Goal: Navigation & Orientation: Find specific page/section

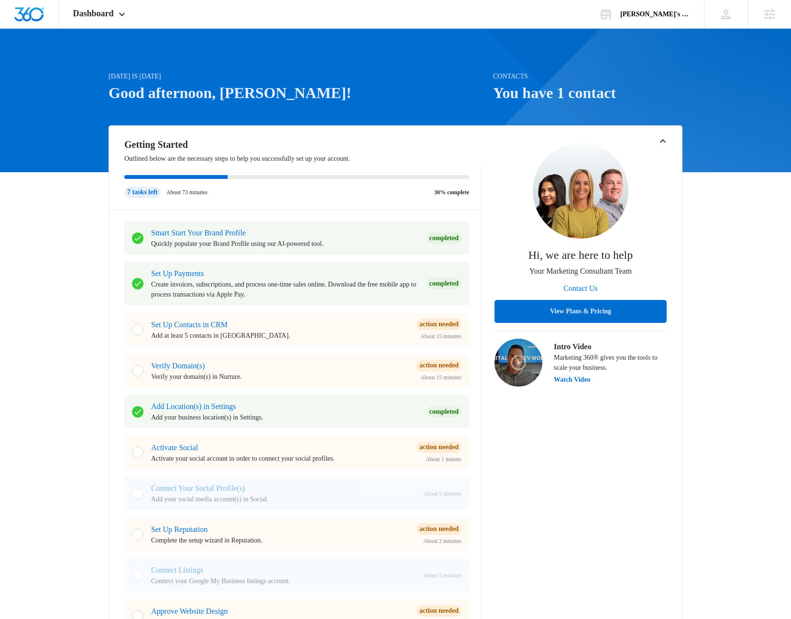
drag, startPoint x: 341, startPoint y: 72, endPoint x: 352, endPoint y: 74, distance: 11.6
click at [341, 72] on p "[DATE] is [DATE]" at bounding box center [298, 76] width 379 height 10
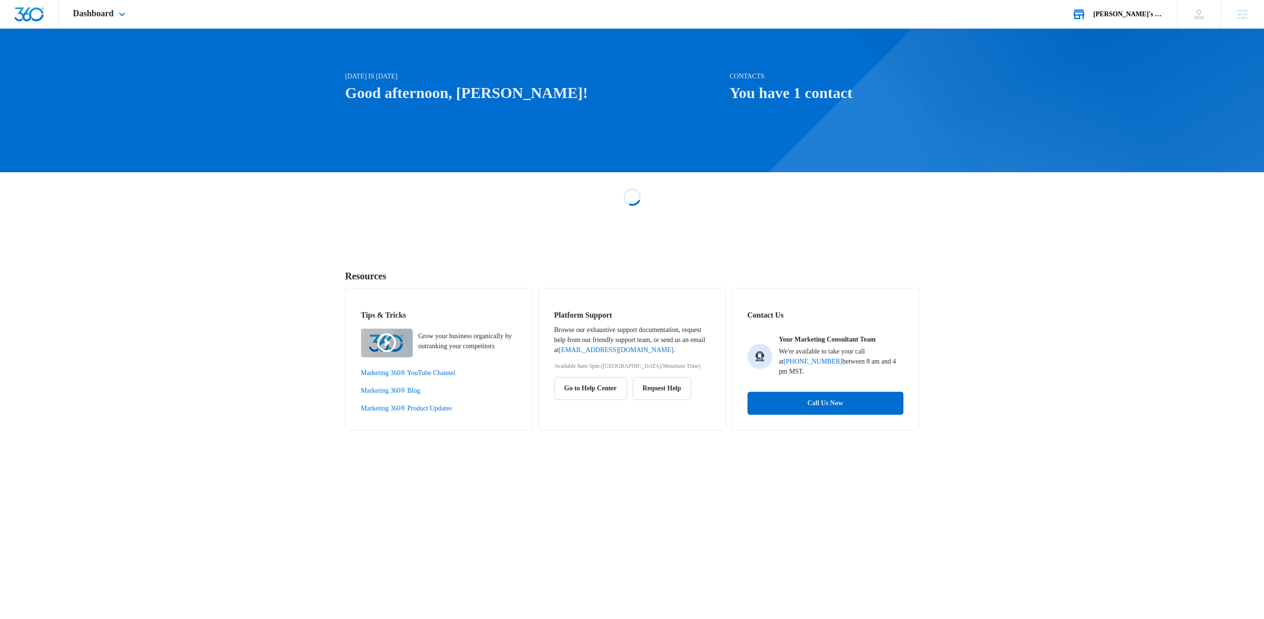
click at [1148, 15] on div "[PERSON_NAME]'s Rogue Rat Roundup" at bounding box center [1128, 15] width 70 height 8
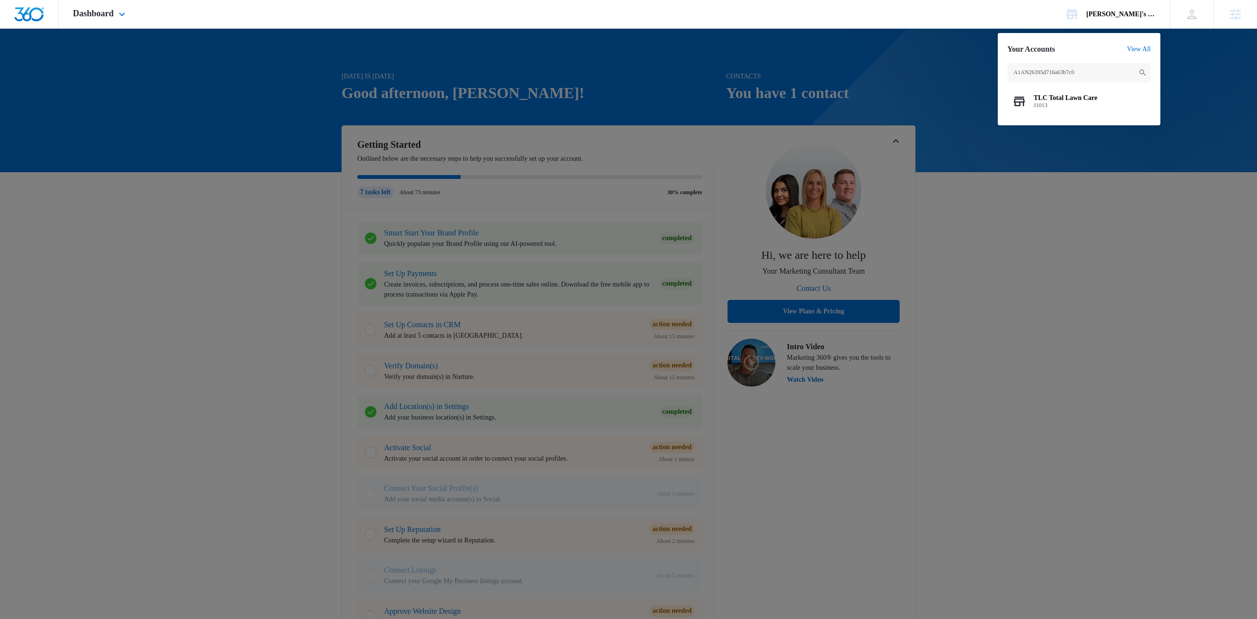
type input "A1AN26395d716a63b7c0"
drag, startPoint x: 1084, startPoint y: 66, endPoint x: 938, endPoint y: 66, distance: 146.8
click at [938, 29] on nav "Dashboard Apps Reputation Websites Forms CRM Email Social Shop Scheduling Payme…" at bounding box center [628, 14] width 1257 height 29
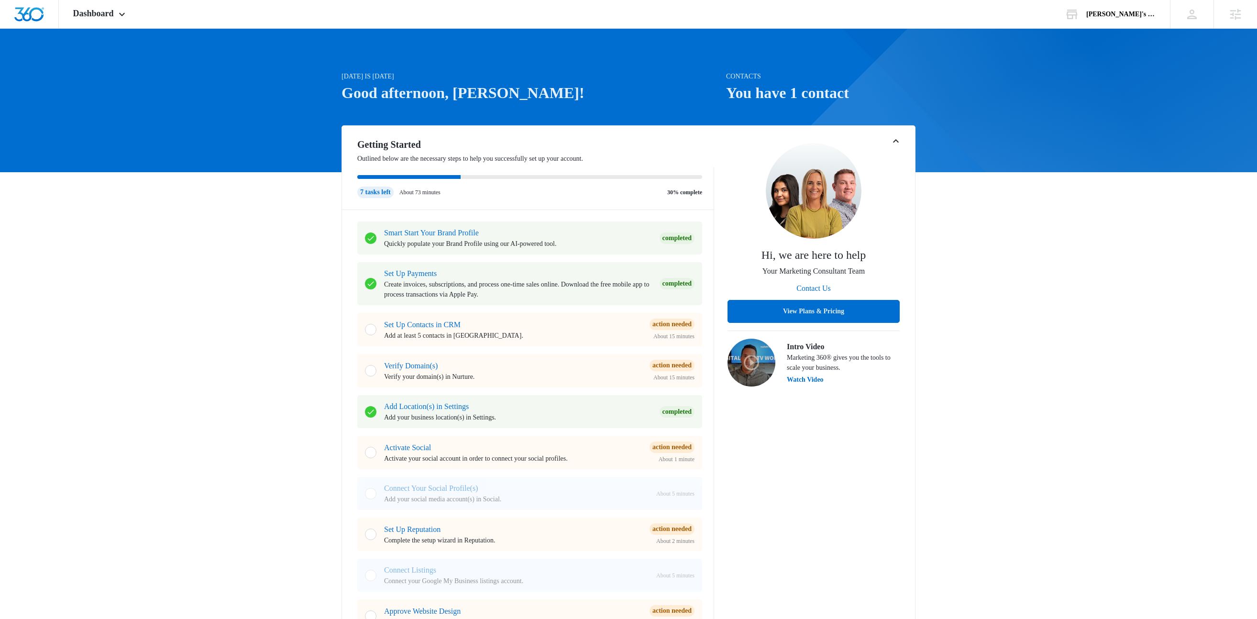
drag, startPoint x: 1199, startPoint y: 45, endPoint x: 620, endPoint y: 58, distance: 578.9
click at [1189, 46] on div "[DATE] is [DATE] Good afternoon, [PERSON_NAME]! Contacts You have 1 contact Get…" at bounding box center [628, 577] width 1257 height 1072
click at [1077, 284] on div "[DATE] is [DATE] Good afternoon, [PERSON_NAME]! Contacts You have 1 contact Get…" at bounding box center [628, 577] width 1257 height 1072
drag, startPoint x: 1048, startPoint y: 138, endPoint x: 876, endPoint y: 44, distance: 196.5
click at [1045, 136] on div "[DATE] is [DATE] Good afternoon, [PERSON_NAME]! Contacts You have 1 contact Get…" at bounding box center [628, 577] width 1257 height 1072
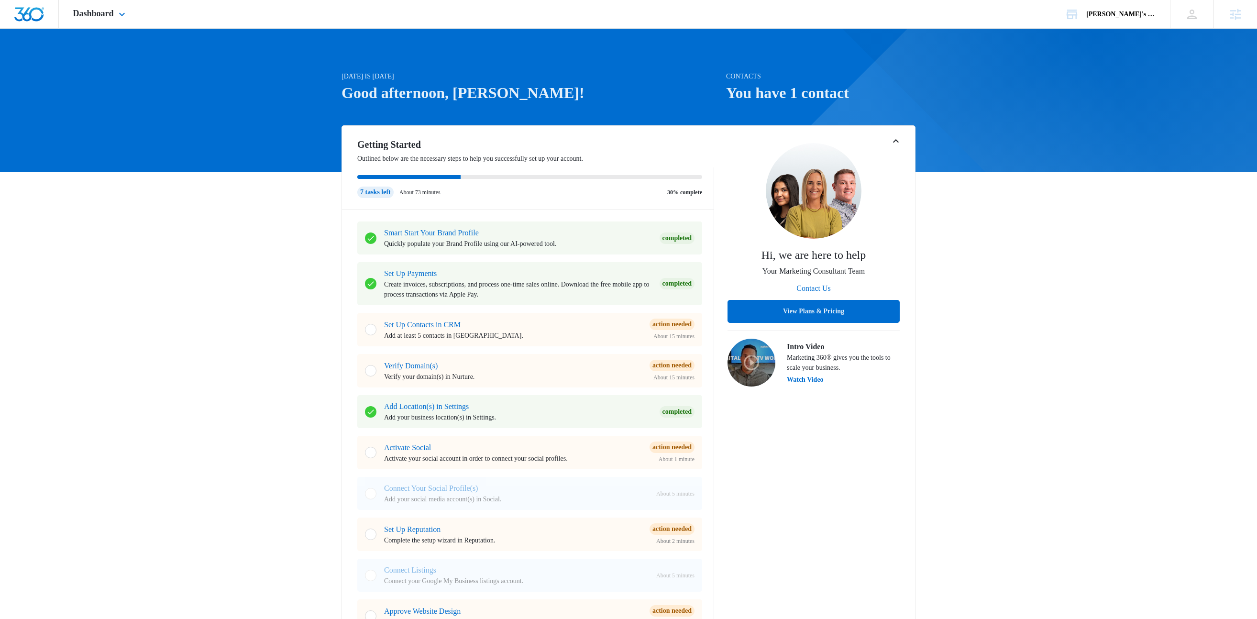
drag, startPoint x: 303, startPoint y: 46, endPoint x: 315, endPoint y: 3, distance: 44.6
click at [303, 46] on div "[DATE] is [DATE] Good afternoon, [PERSON_NAME]! Contacts You have 1 contact Get…" at bounding box center [628, 577] width 1257 height 1072
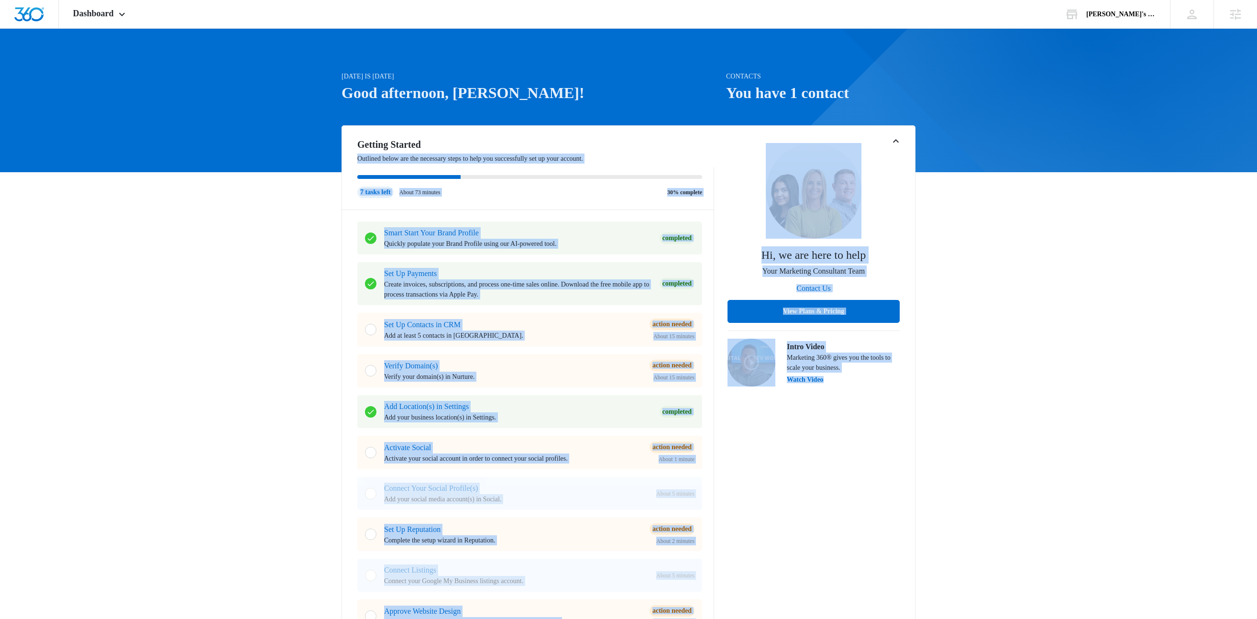
drag, startPoint x: 287, startPoint y: 166, endPoint x: 925, endPoint y: 519, distance: 728.8
click at [903, 509] on div "[DATE] is [DATE] Good afternoon, [PERSON_NAME]! Contacts You have 1 contact Get…" at bounding box center [628, 577] width 1257 height 1072
drag, startPoint x: 914, startPoint y: 508, endPoint x: 297, endPoint y: 185, distance: 696.6
click at [365, 184] on div "[DATE] is [DATE] Good afternoon, [PERSON_NAME]! Contacts You have 1 contact Get…" at bounding box center [628, 577] width 1257 height 1072
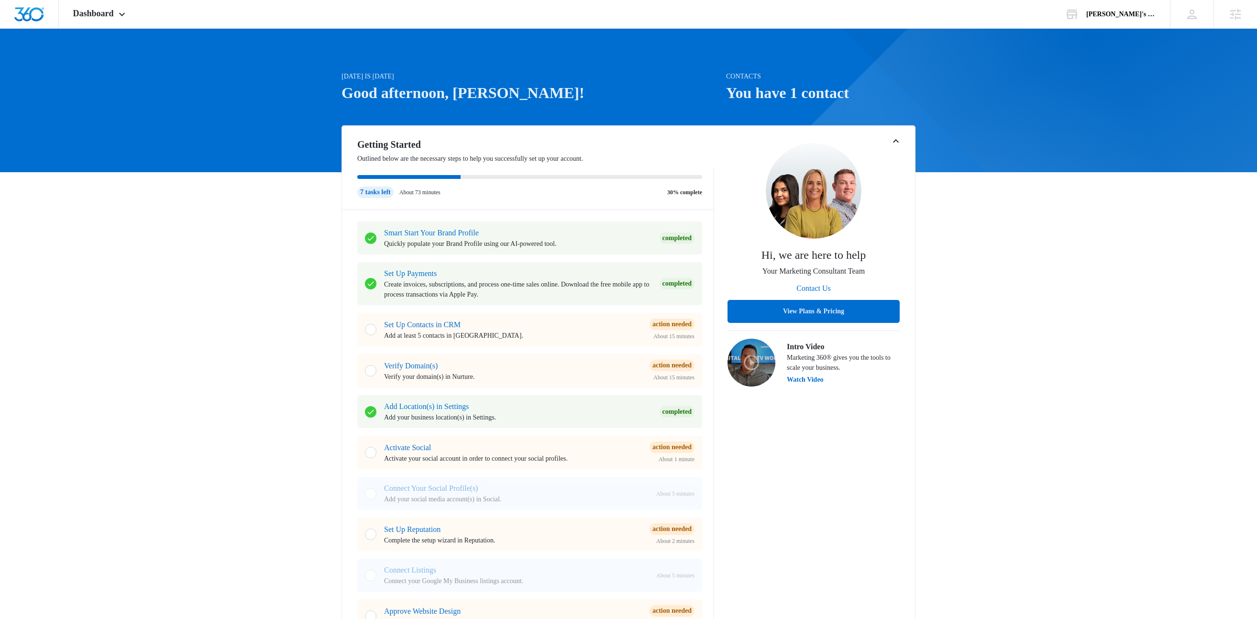
drag, startPoint x: 220, startPoint y: 188, endPoint x: 229, endPoint y: 191, distance: 8.9
click at [220, 188] on div "[DATE] is [DATE] Good afternoon, [PERSON_NAME]! Contacts You have 1 contact Get…" at bounding box center [628, 577] width 1257 height 1072
drag, startPoint x: 616, startPoint y: 168, endPoint x: 659, endPoint y: 179, distance: 44.4
click at [659, 179] on div "Getting Started Outlined below are the necessary steps to help you successfully…" at bounding box center [528, 173] width 372 height 73
drag, startPoint x: 644, startPoint y: 175, endPoint x: 414, endPoint y: 97, distance: 243.2
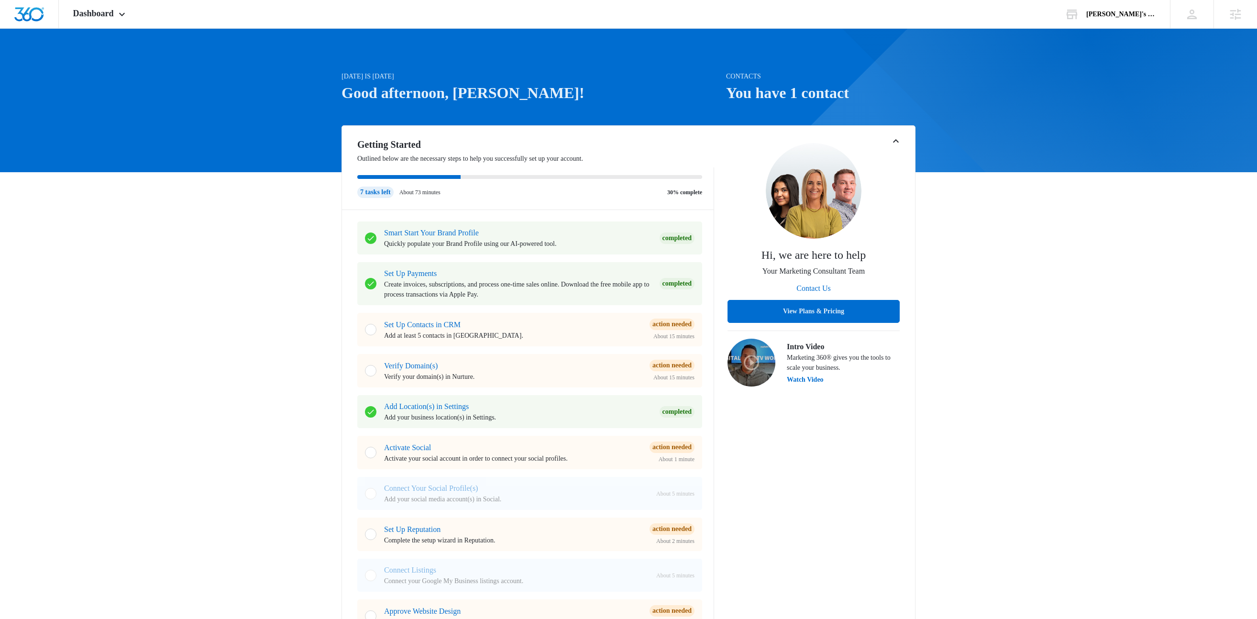
click at [414, 97] on div "[DATE] is [DATE] Good afternoon, [PERSON_NAME]! Contacts You have 1 contact Get…" at bounding box center [629, 591] width 574 height 1041
